Goal: Navigation & Orientation: Find specific page/section

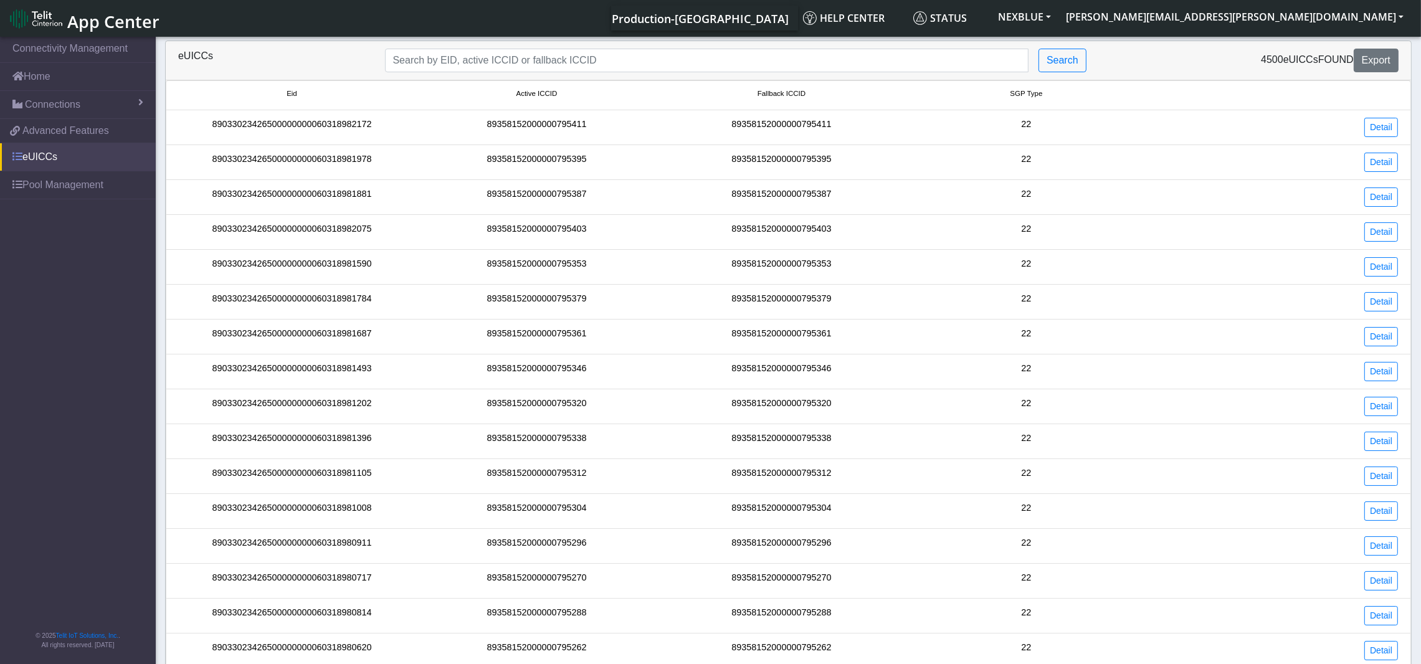
click at [31, 160] on link "eUICCs" at bounding box center [78, 156] width 156 height 27
click at [65, 80] on link "Home" at bounding box center [78, 76] width 156 height 27
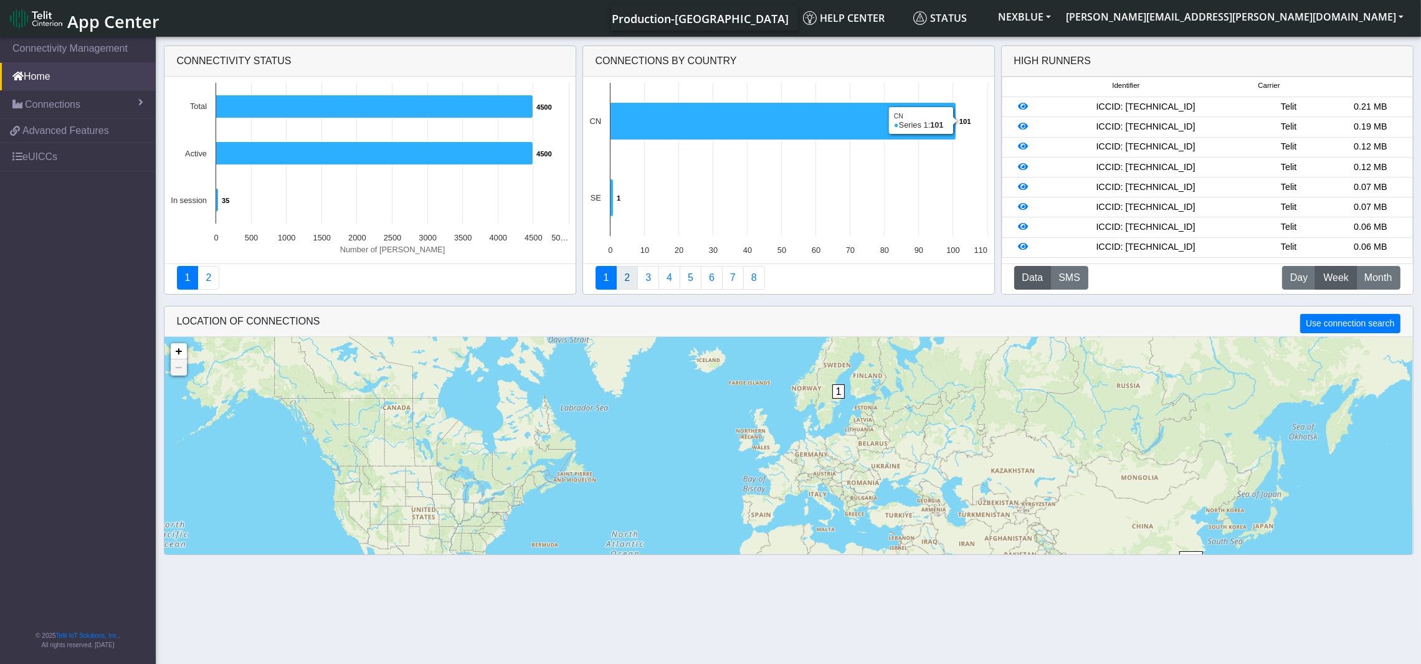
click at [626, 279] on link "2" at bounding box center [627, 278] width 22 height 24
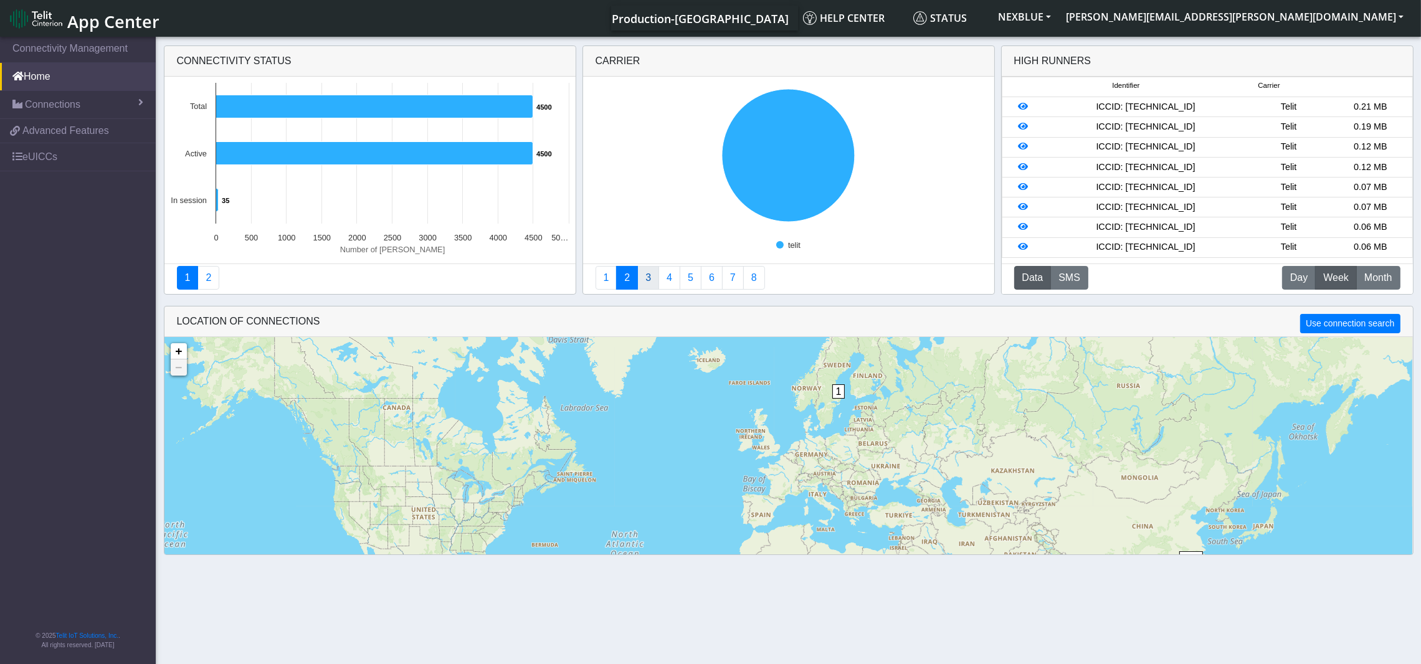
click at [648, 280] on link "3" at bounding box center [648, 278] width 22 height 24
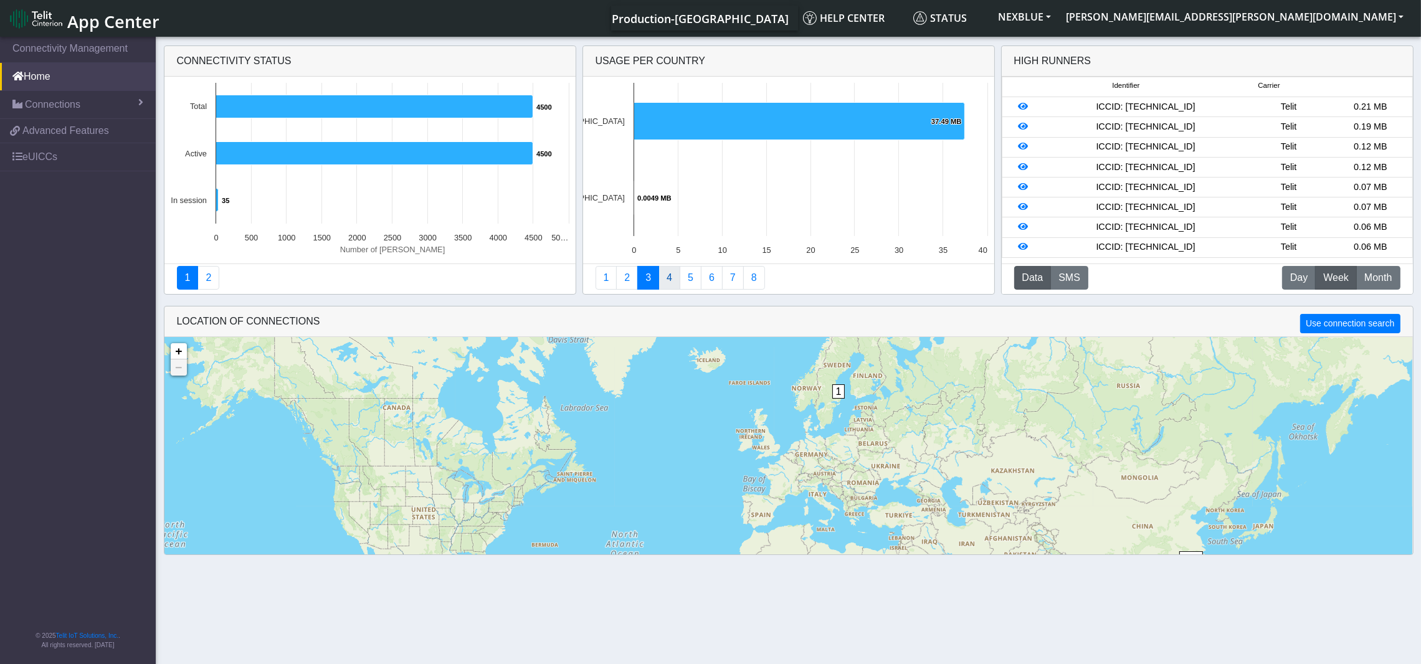
click at [669, 280] on link "4" at bounding box center [670, 278] width 22 height 24
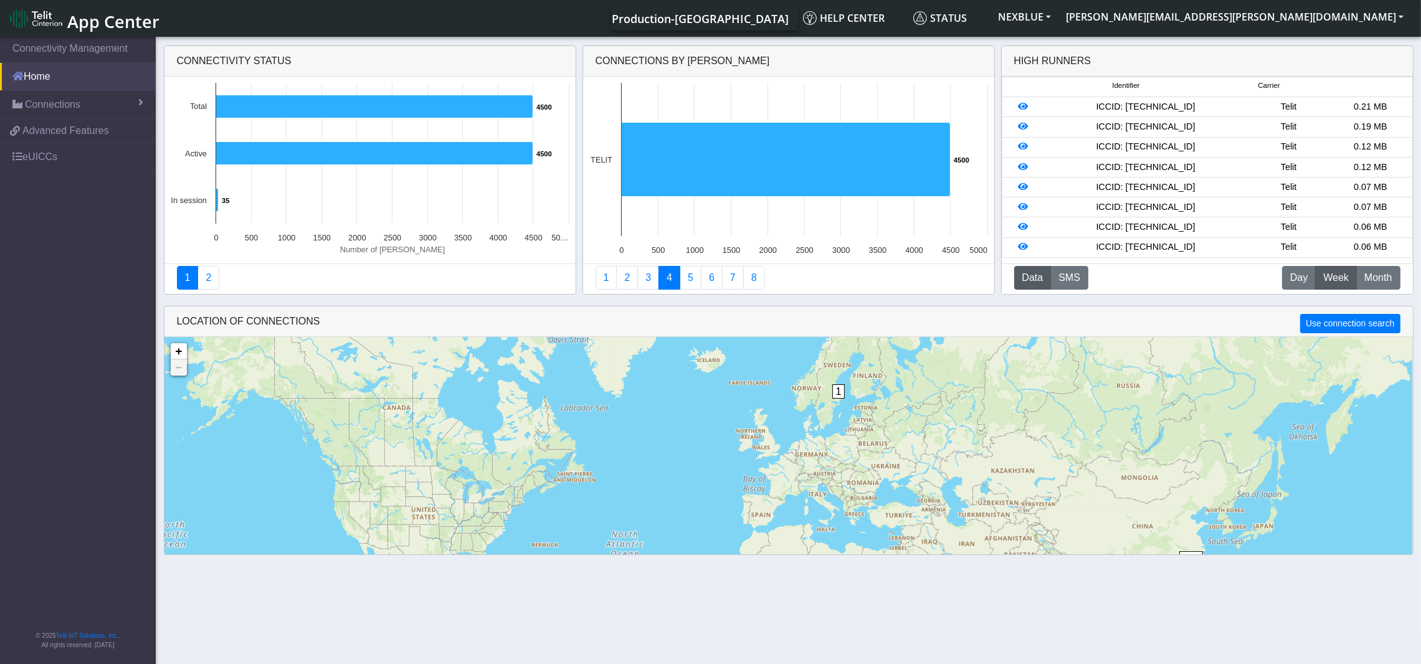
click at [54, 77] on link "Home" at bounding box center [78, 76] width 156 height 27
click at [39, 108] on span "Connections" at bounding box center [52, 104] width 55 height 15
click at [52, 130] on link "List" at bounding box center [78, 131] width 156 height 26
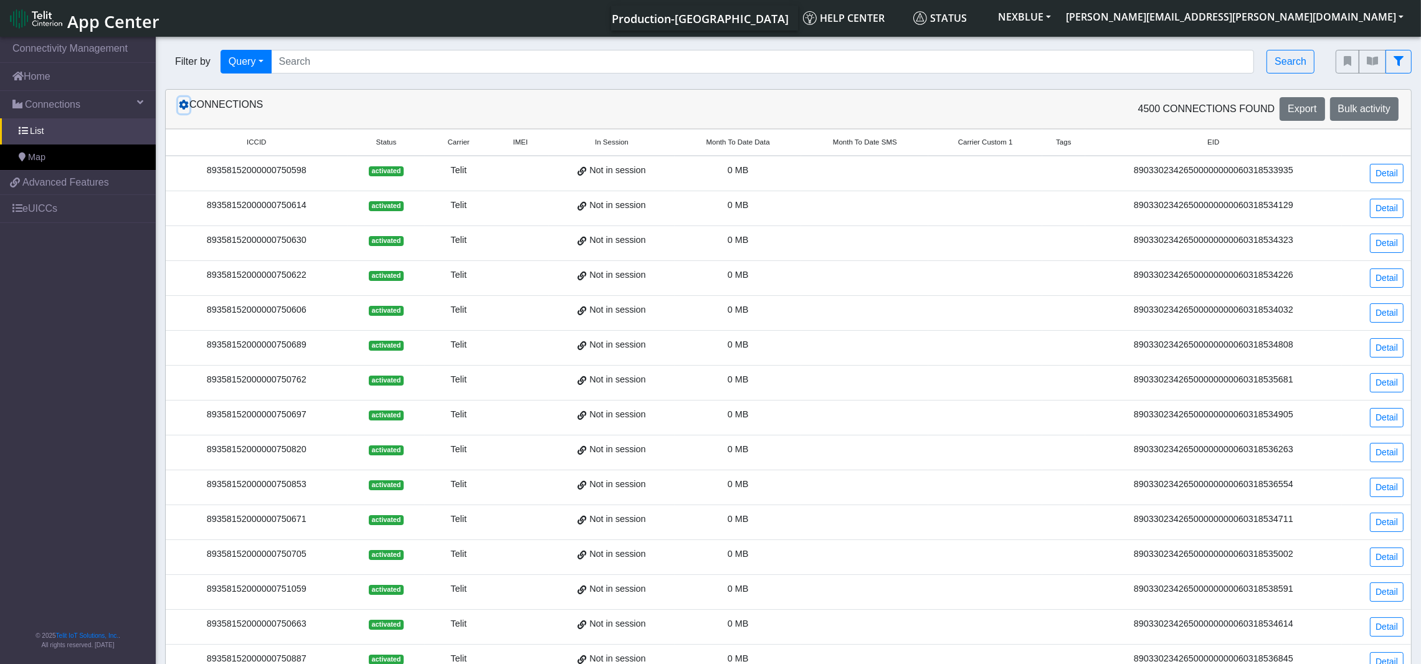
click at [183, 107] on icon at bounding box center [184, 105] width 10 height 10
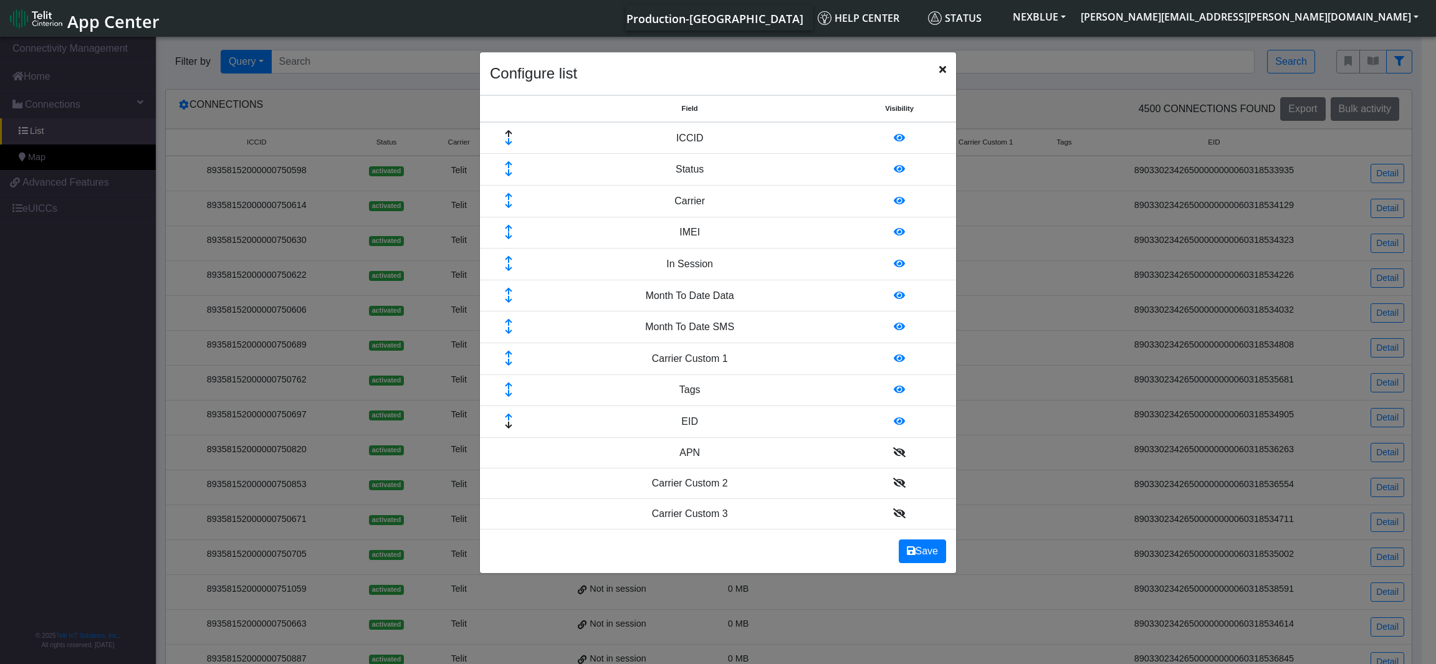
click at [506, 293] on icon at bounding box center [508, 292] width 42 height 8
click at [510, 262] on icon at bounding box center [508, 260] width 42 height 8
click at [930, 550] on button "Save" at bounding box center [922, 552] width 47 height 24
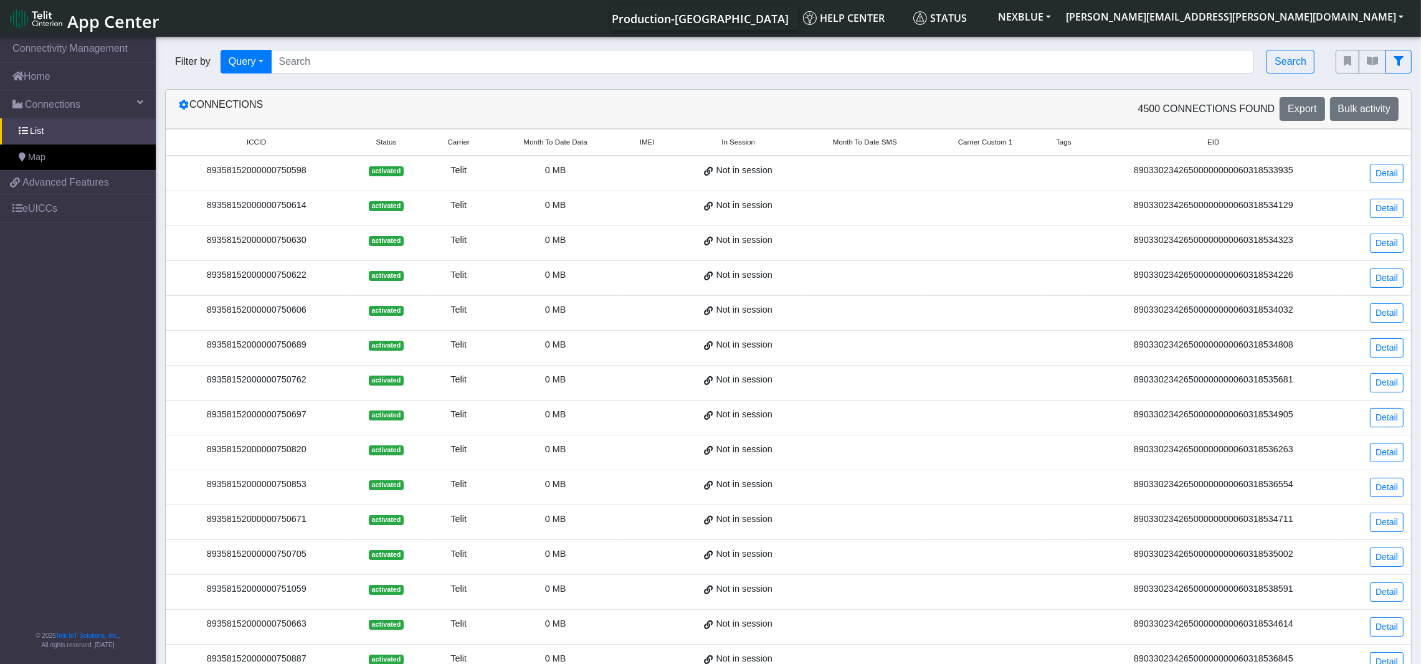
click at [560, 145] on span "Month To Date Data" at bounding box center [555, 142] width 64 height 11
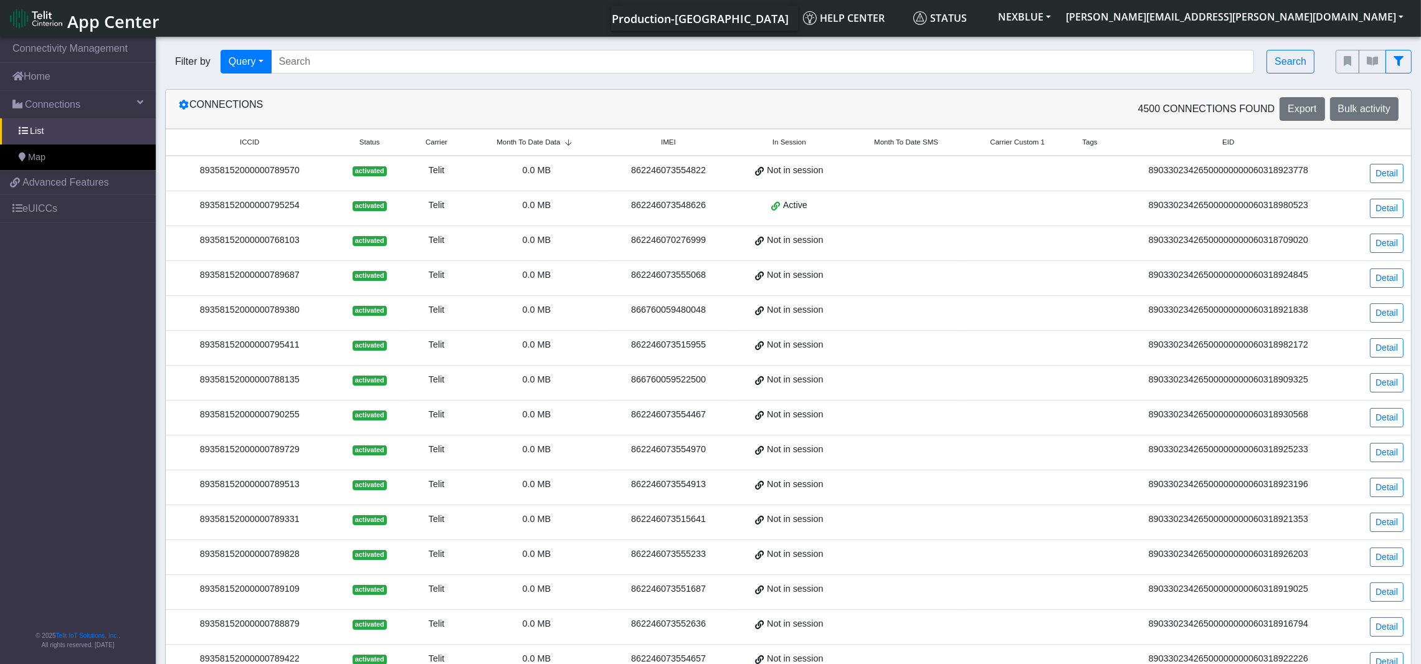
click at [560, 143] on span "Month To Date Data" at bounding box center [529, 142] width 64 height 11
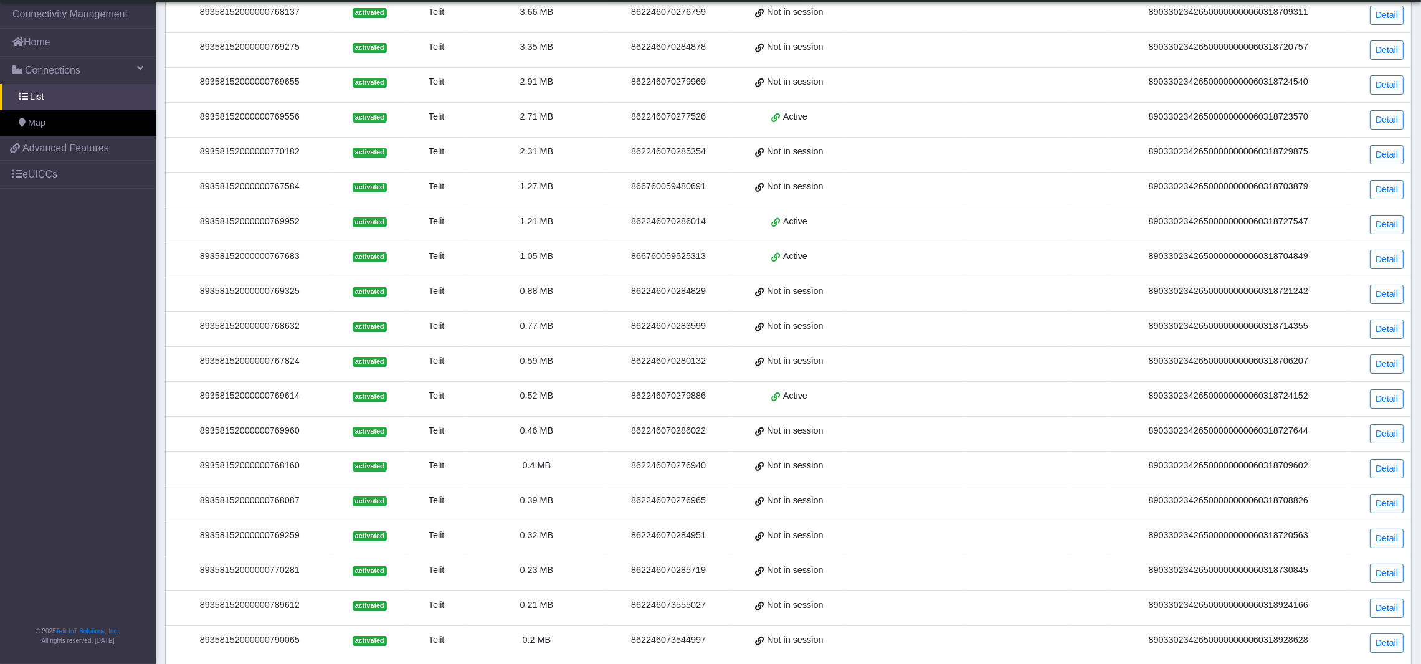
scroll to position [226, 0]
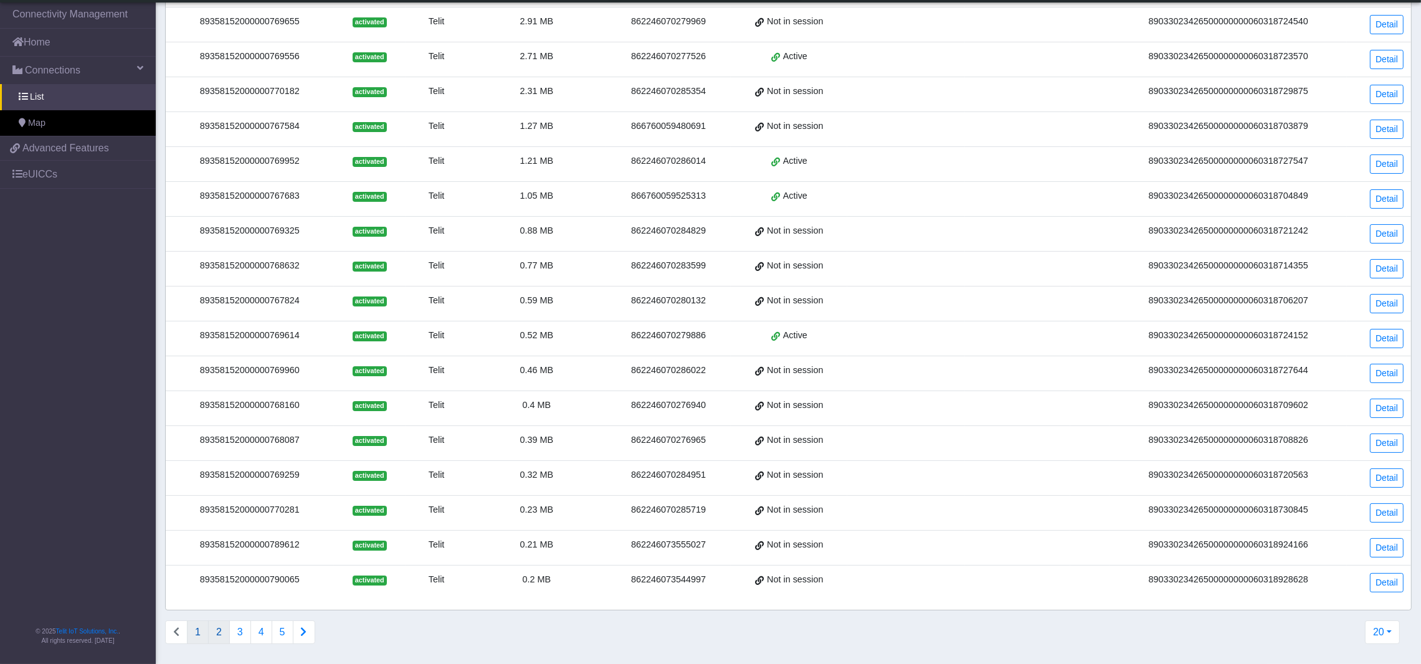
click at [219, 634] on button "2" at bounding box center [219, 633] width 22 height 24
click at [195, 632] on button "1" at bounding box center [198, 633] width 22 height 24
click at [219, 639] on button "2" at bounding box center [219, 633] width 22 height 24
click at [237, 634] on button "3" at bounding box center [240, 633] width 22 height 24
click at [259, 635] on button "4" at bounding box center [262, 633] width 22 height 24
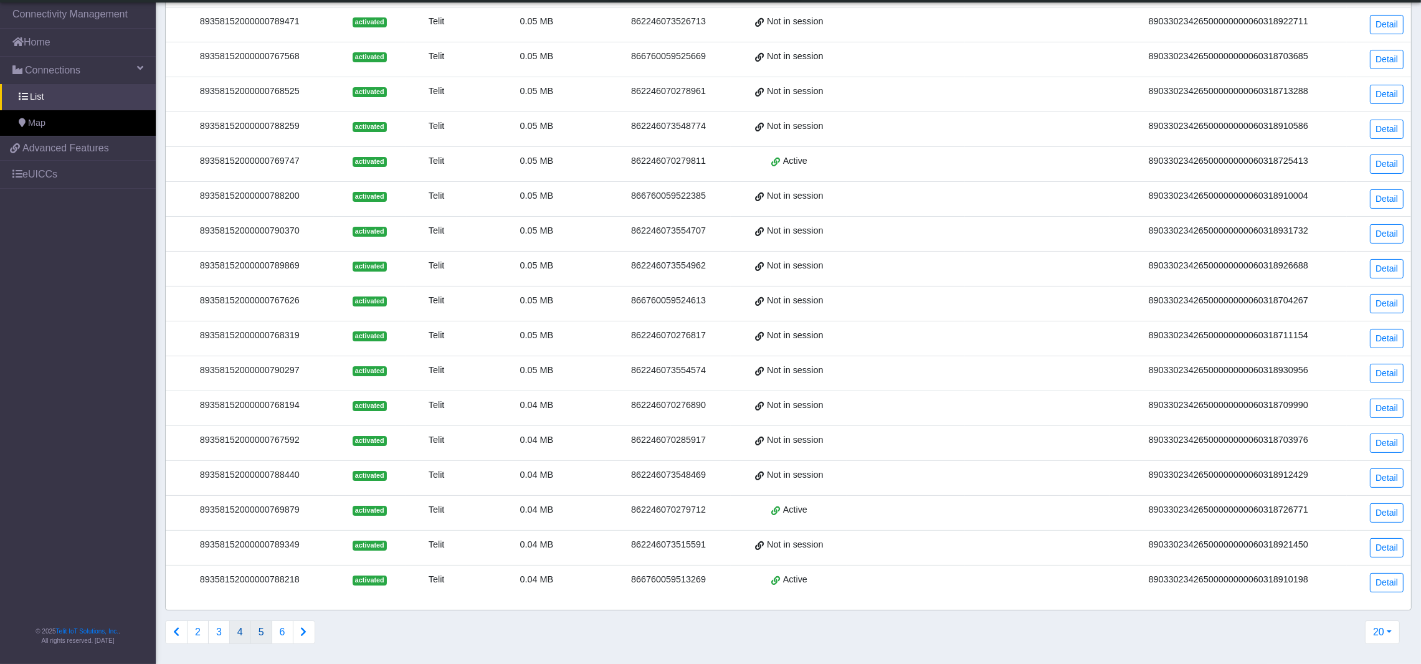
click at [260, 637] on button "5" at bounding box center [262, 633] width 22 height 24
click at [214, 628] on button "4" at bounding box center [219, 633] width 22 height 24
click at [193, 633] on button "2" at bounding box center [198, 633] width 22 height 24
click at [196, 629] on button "1" at bounding box center [198, 633] width 22 height 24
click at [218, 634] on button "2" at bounding box center [219, 633] width 22 height 24
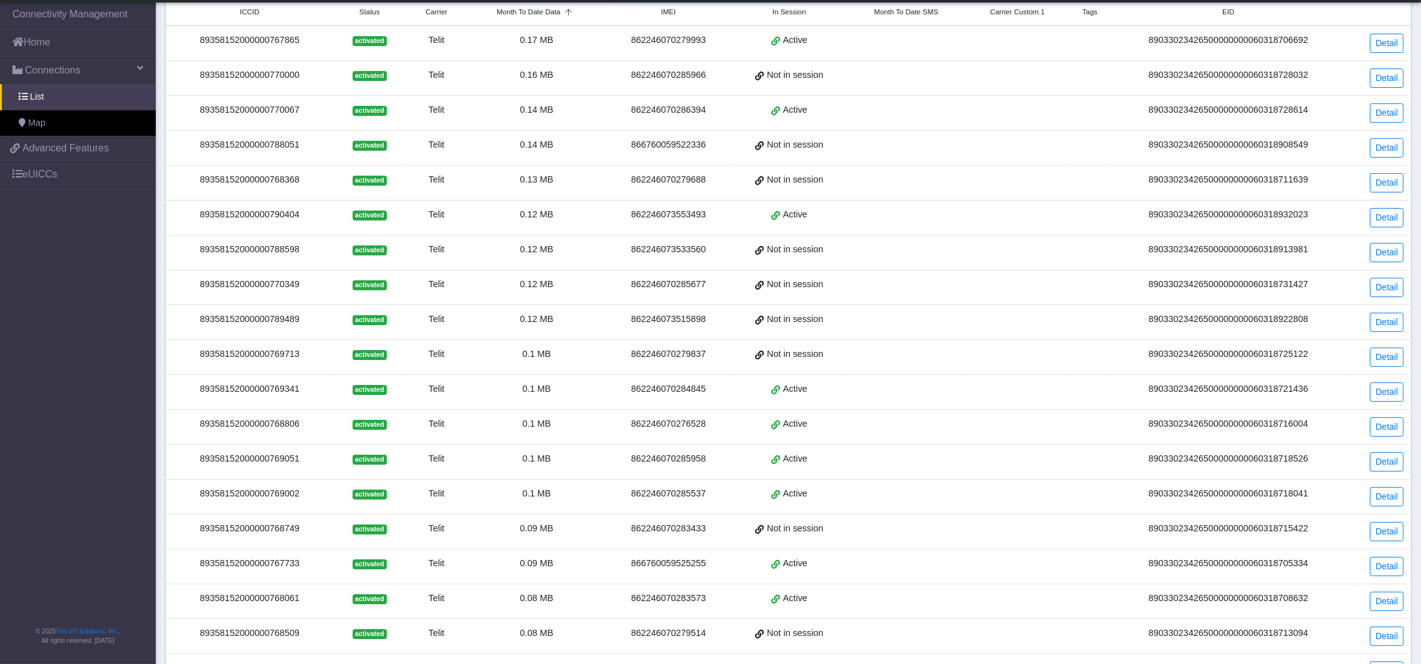
scroll to position [0, 0]
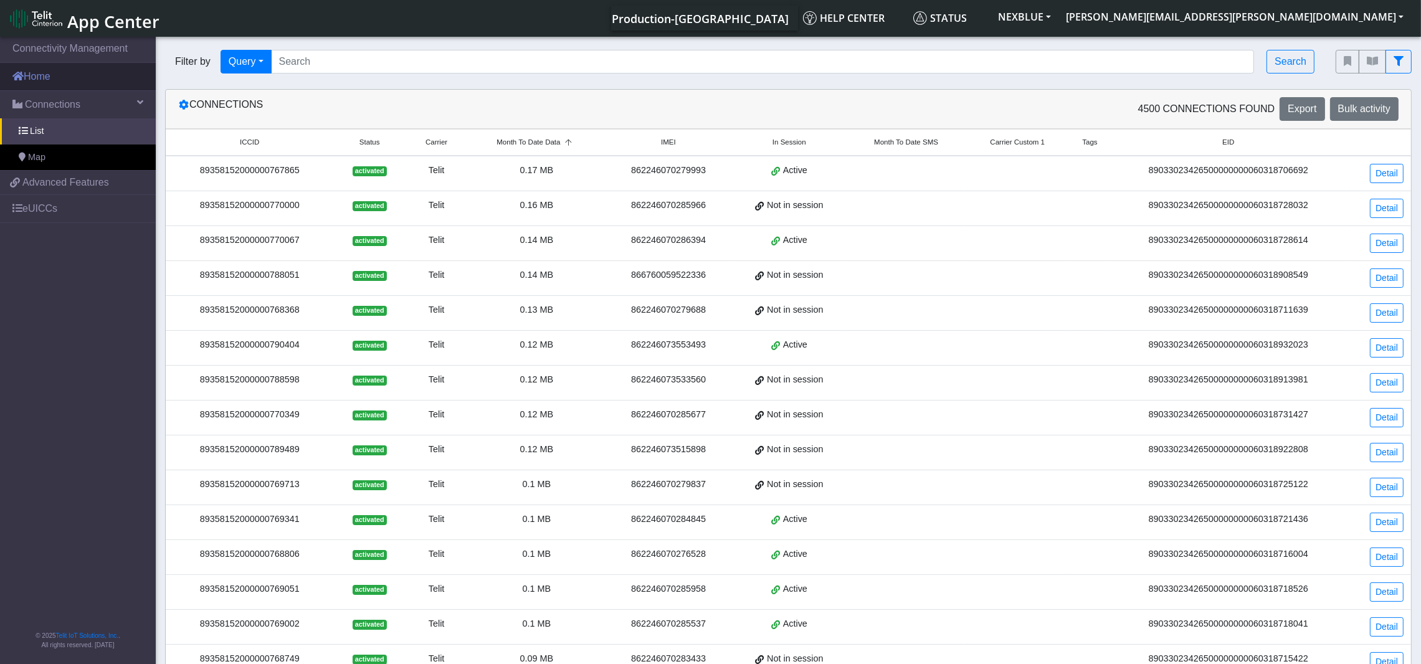
click at [57, 81] on link "Home" at bounding box center [78, 76] width 156 height 27
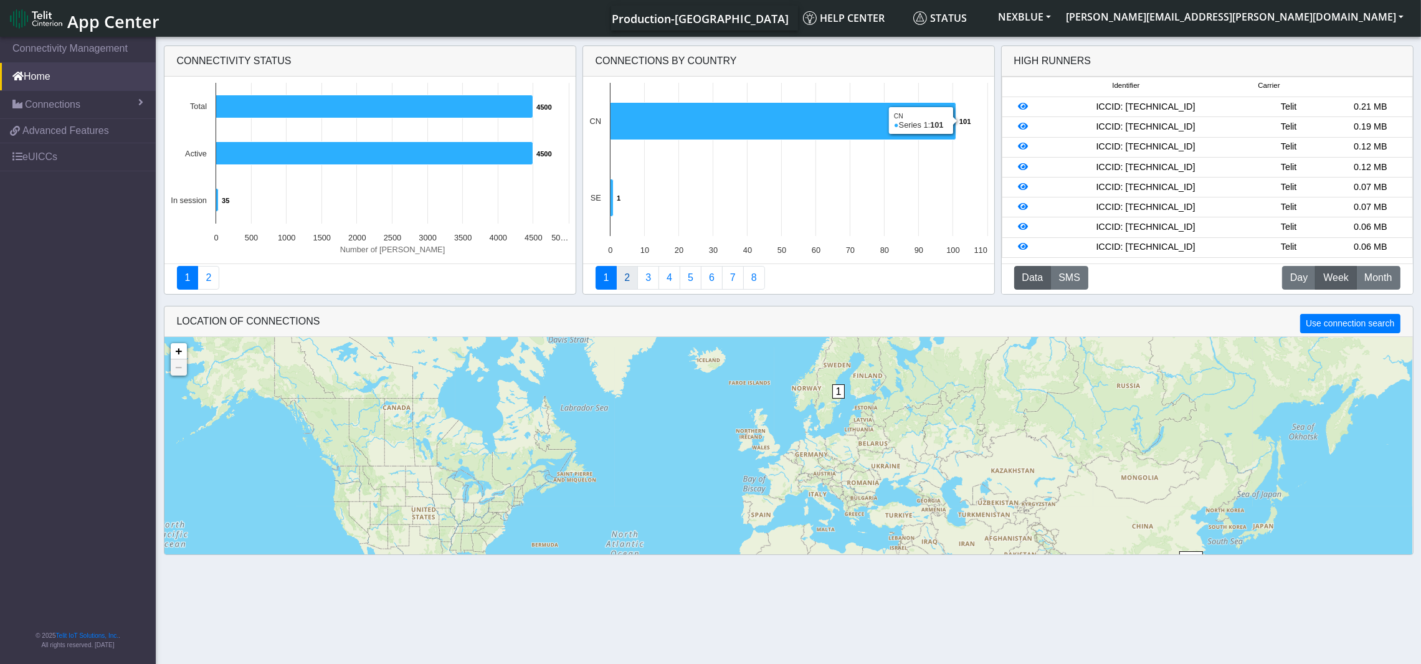
click at [626, 277] on link "2" at bounding box center [627, 278] width 22 height 24
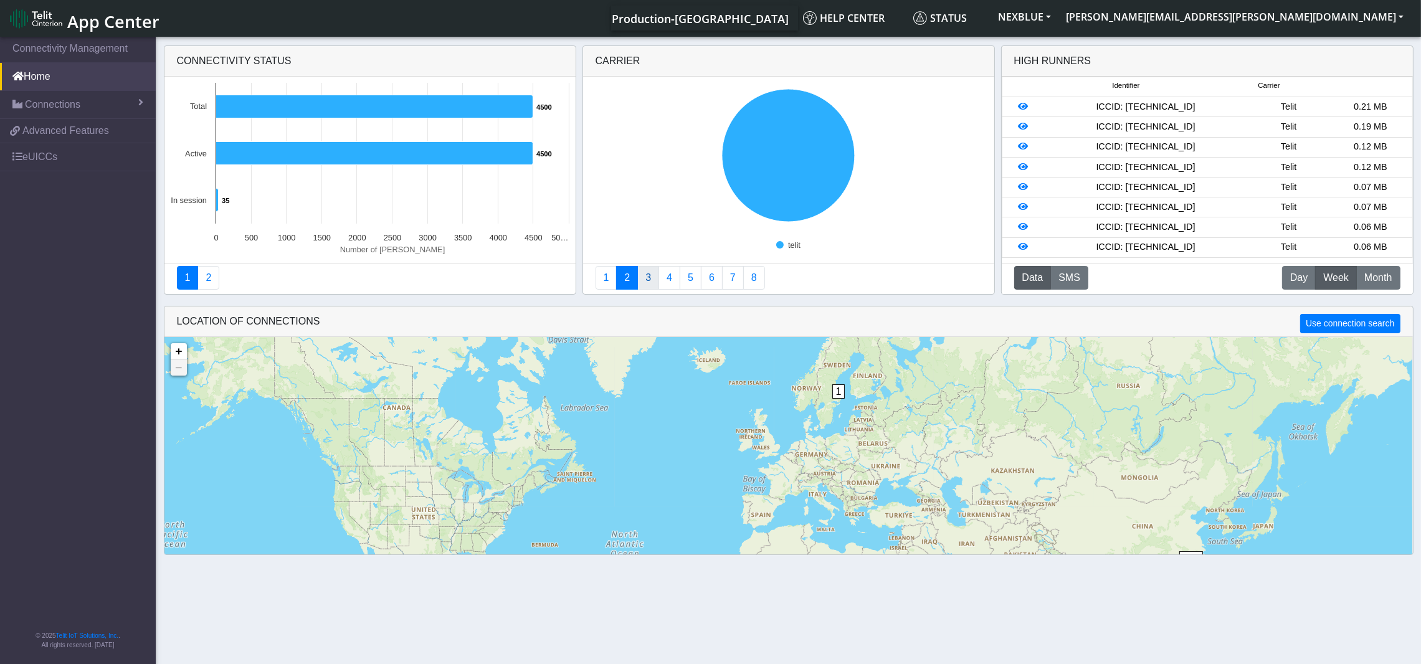
click at [649, 274] on link "3" at bounding box center [648, 278] width 22 height 24
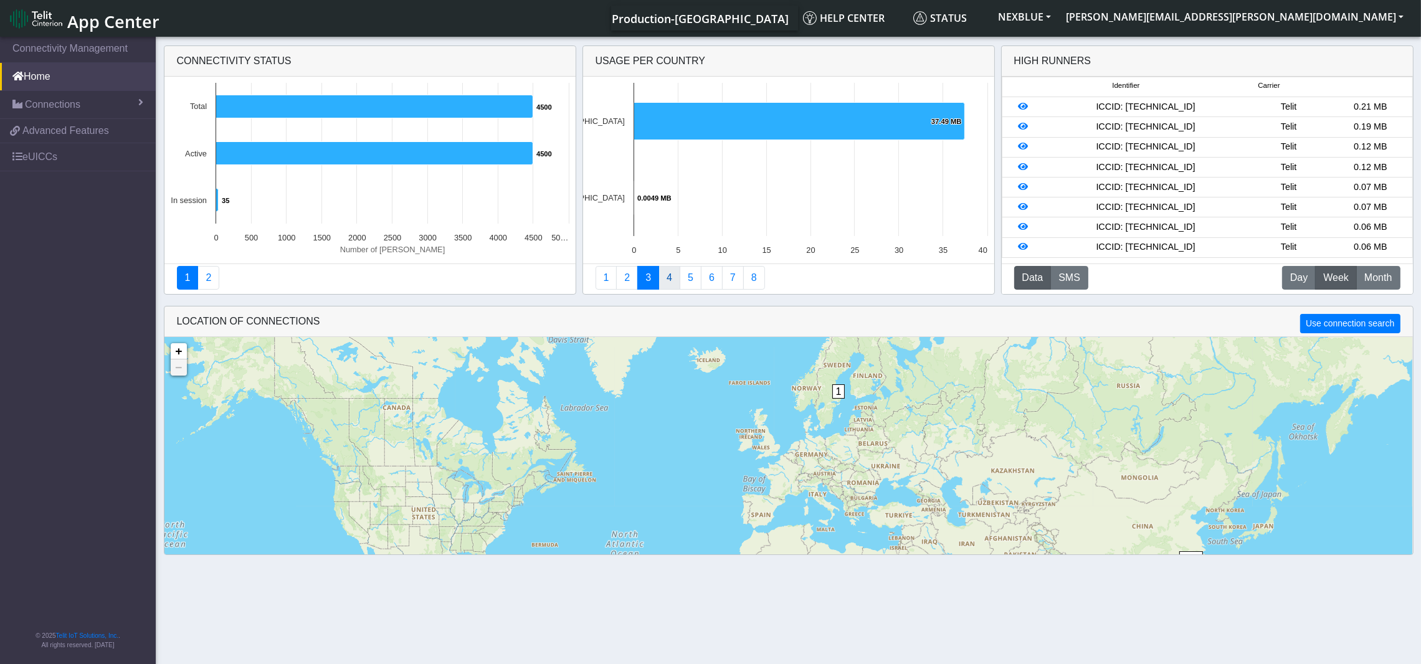
click at [671, 279] on link "4" at bounding box center [670, 278] width 22 height 24
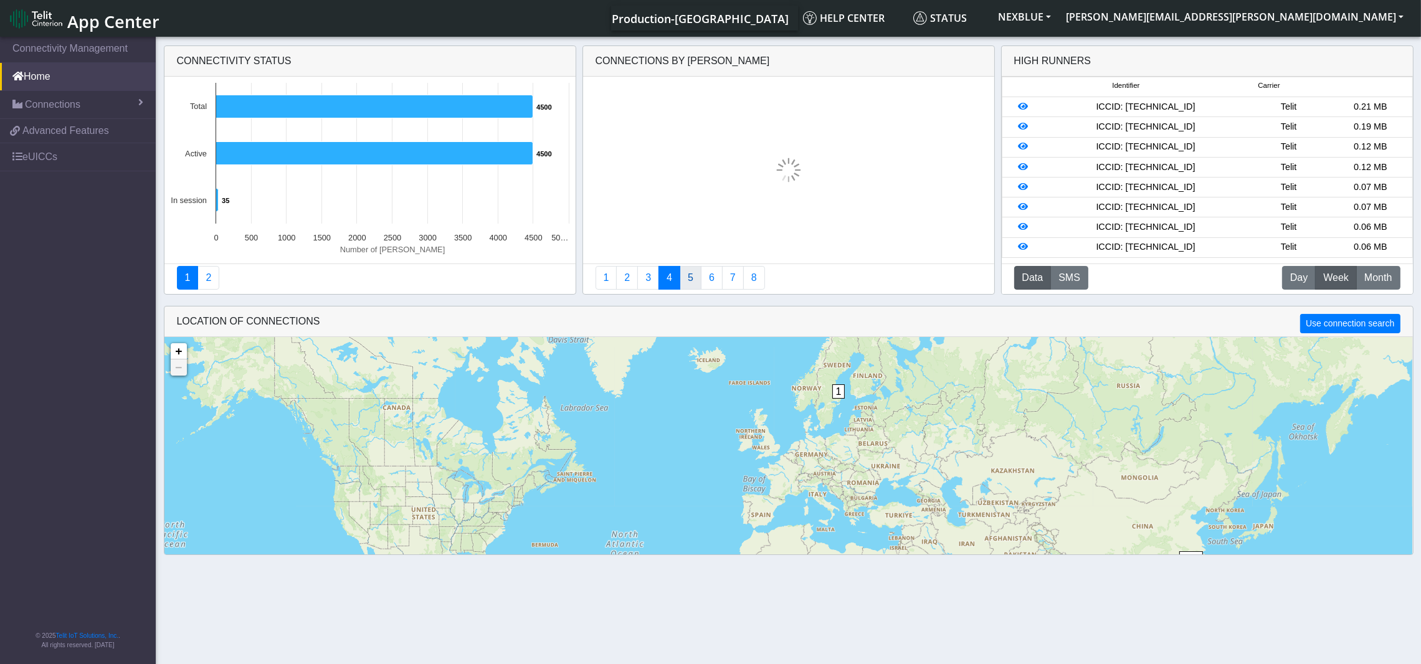
click at [691, 275] on link "5" at bounding box center [691, 278] width 22 height 24
click at [712, 274] on link "6" at bounding box center [712, 278] width 22 height 24
click at [732, 275] on link "7" at bounding box center [733, 278] width 22 height 24
click at [756, 278] on link "8" at bounding box center [754, 278] width 22 height 24
click at [607, 279] on link "1" at bounding box center [607, 278] width 22 height 24
